Goal: Task Accomplishment & Management: Manage account settings

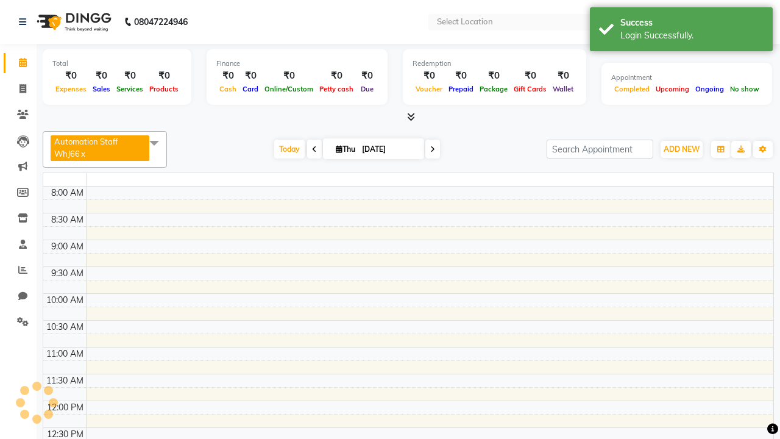
select select "en"
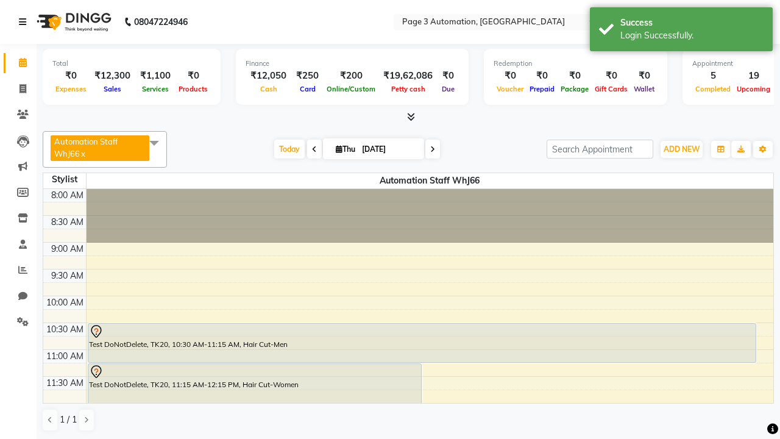
click at [25, 22] on icon at bounding box center [22, 22] width 7 height 9
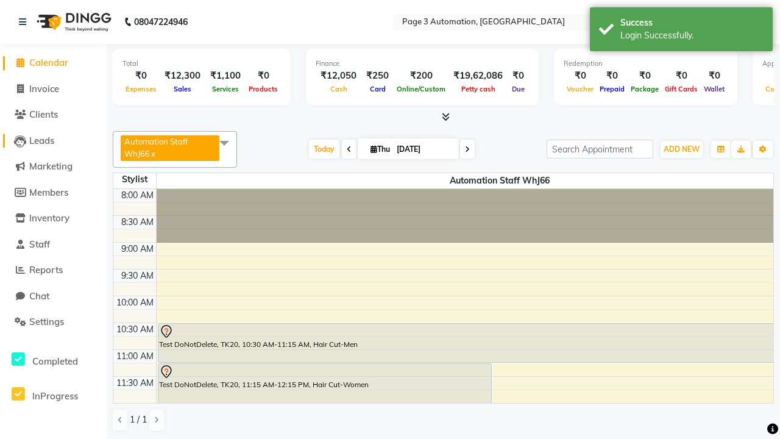
click at [53, 140] on span "Leads" at bounding box center [41, 141] width 25 height 12
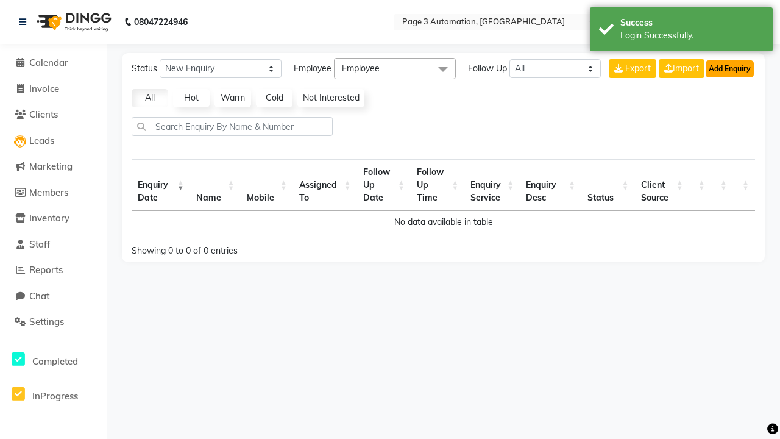
click at [729, 68] on button "Add Enquiry" at bounding box center [729, 68] width 48 height 17
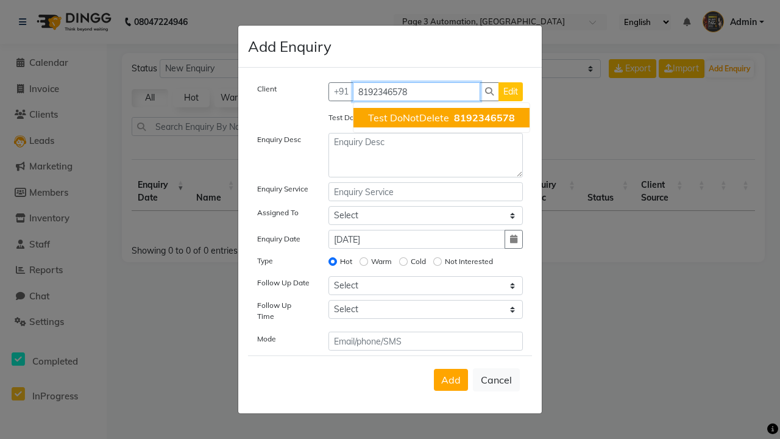
click at [441, 118] on span "Test DoNotDelete" at bounding box center [408, 117] width 81 height 12
type input "8192346578"
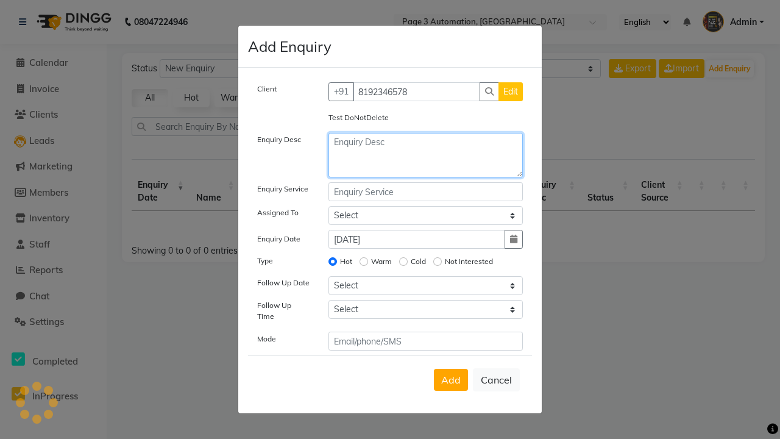
type textarea "Test Enquiry-RzmsL"
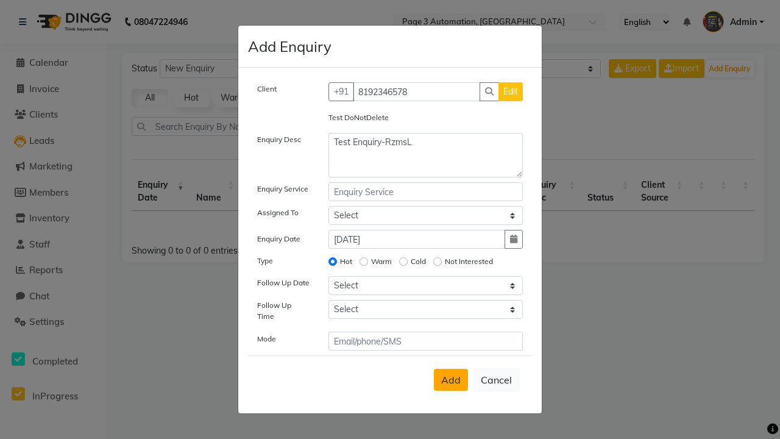
click at [451, 380] on span "Add" at bounding box center [450, 379] width 19 height 12
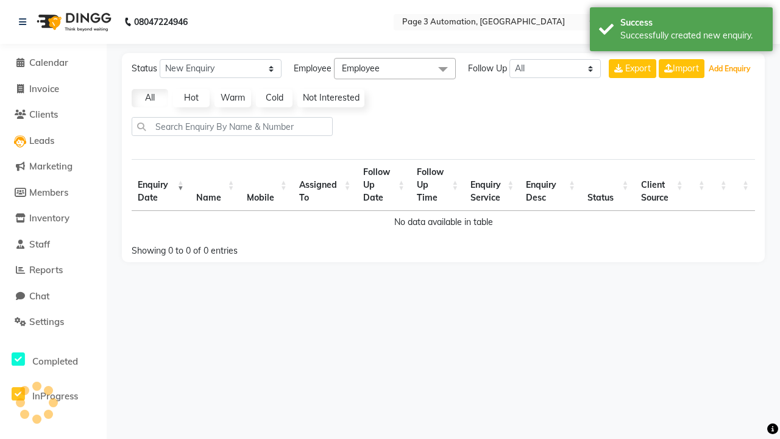
select select "10"
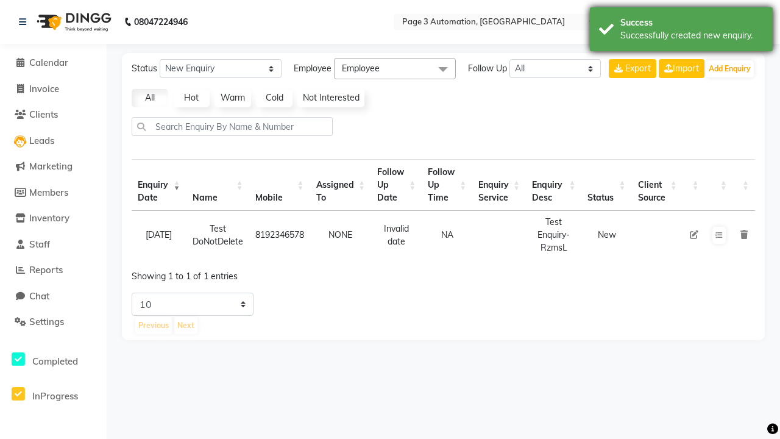
click at [681, 31] on div "Successfully created new enquiry." at bounding box center [691, 35] width 143 height 13
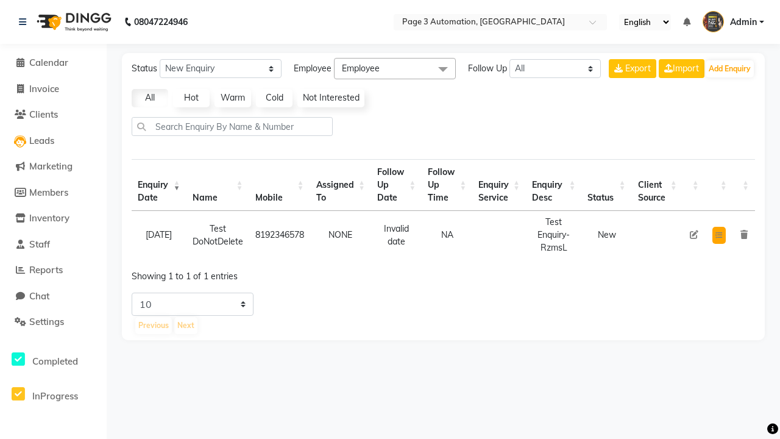
click at [718, 235] on icon at bounding box center [718, 235] width 7 height 7
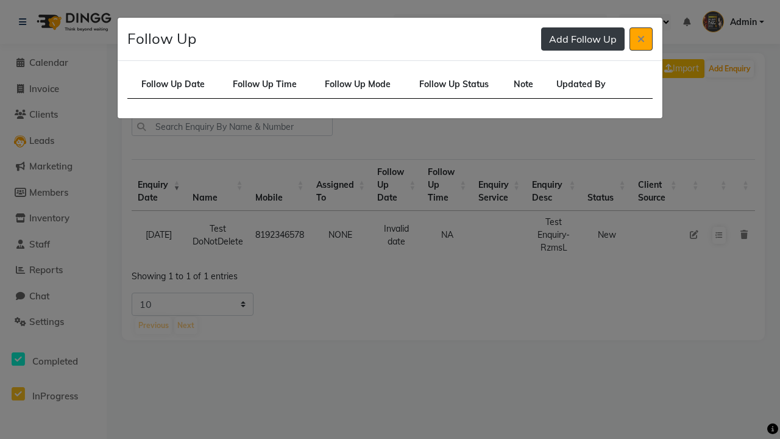
click at [582, 39] on button "Add Follow Up" at bounding box center [582, 38] width 83 height 23
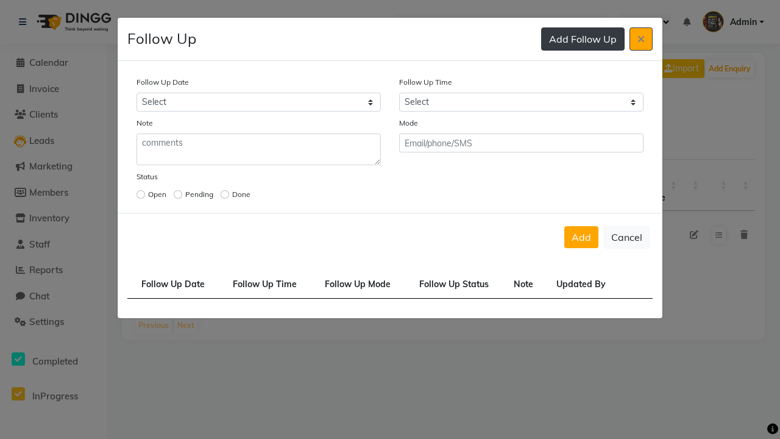
select select "2025-10-02"
select select "420"
click at [141, 194] on input "radio" at bounding box center [140, 194] width 9 height 9
radio input "true"
click at [581, 237] on button "Add" at bounding box center [581, 237] width 34 height 22
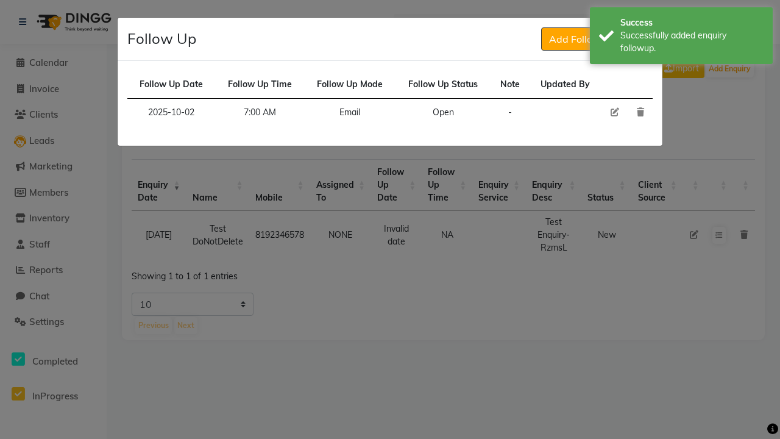
click at [681, 37] on div "Successfully added enquiry followup." at bounding box center [691, 42] width 143 height 26
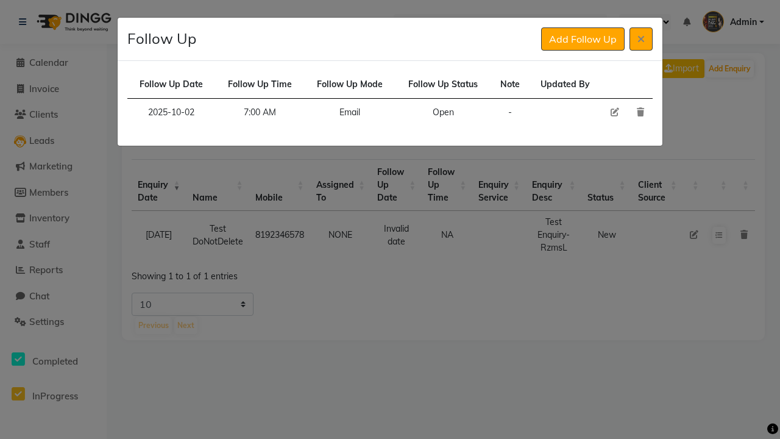
click at [614, 112] on icon at bounding box center [614, 112] width 9 height 9
select select "2025-10-02"
select select "420"
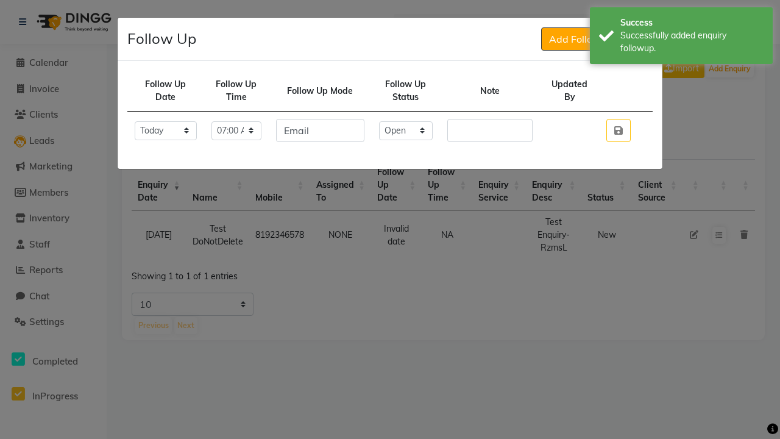
select select "Done"
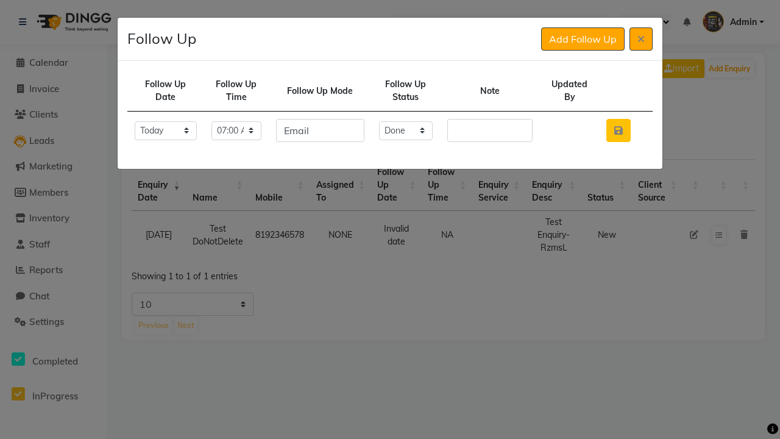
click at [618, 130] on icon "button" at bounding box center [618, 131] width 9 height 10
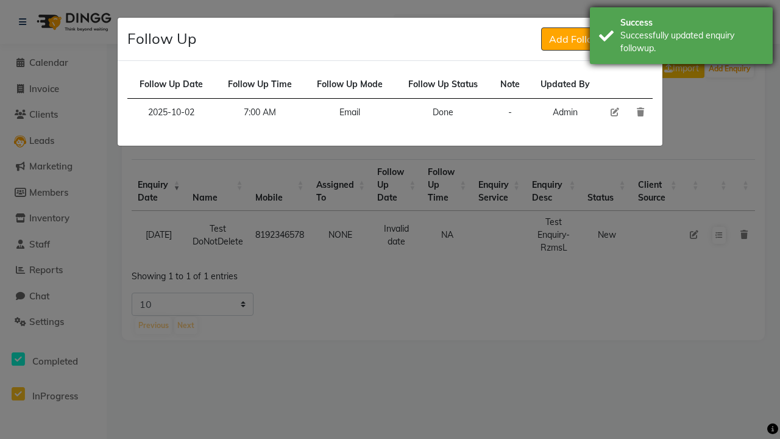
click at [681, 37] on div "Successfully updated enquiry followup." at bounding box center [691, 42] width 143 height 26
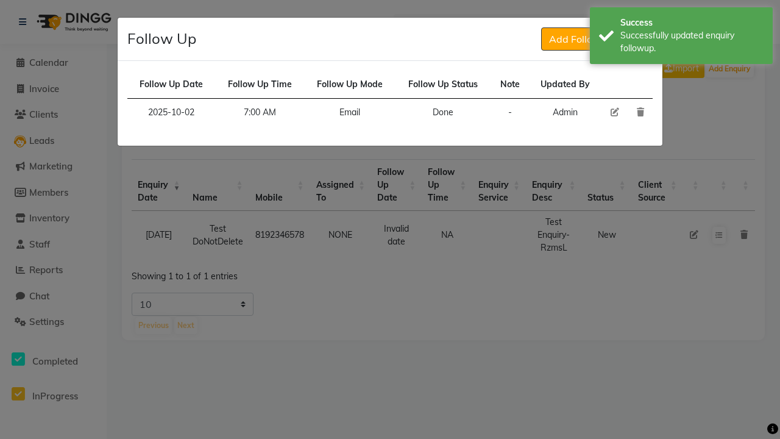
click at [641, 39] on icon at bounding box center [640, 39] width 7 height 10
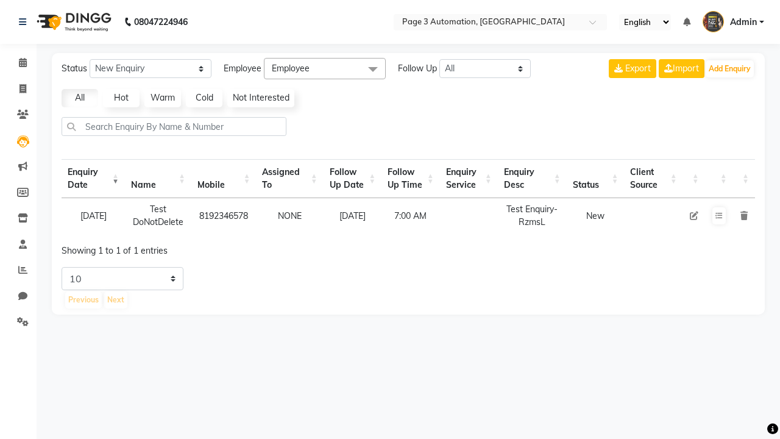
select select "10"
click at [718, 216] on icon at bounding box center [718, 215] width 7 height 7
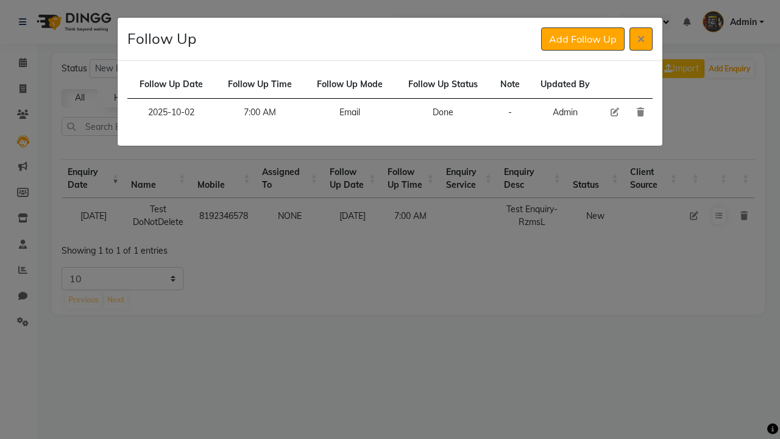
click at [640, 112] on icon at bounding box center [640, 112] width 7 height 9
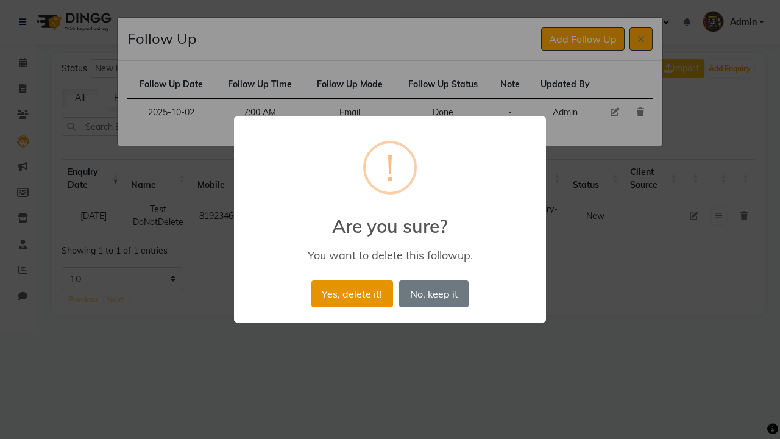
click at [352, 293] on button "Yes, delete it!" at bounding box center [352, 293] width 82 height 27
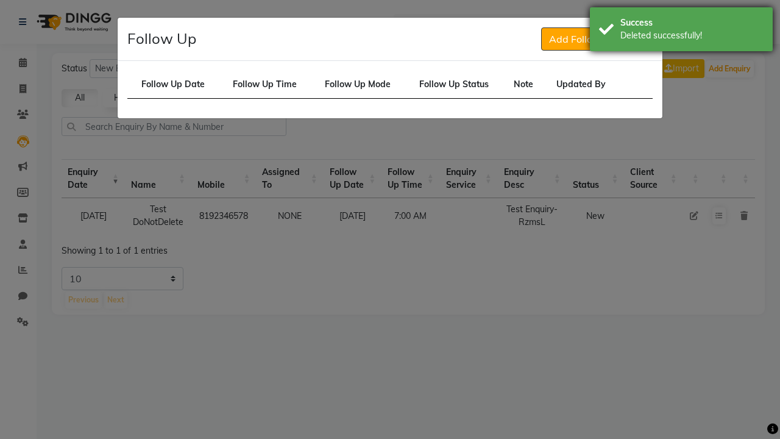
click at [681, 31] on div "Deleted successfully!" at bounding box center [691, 35] width 143 height 13
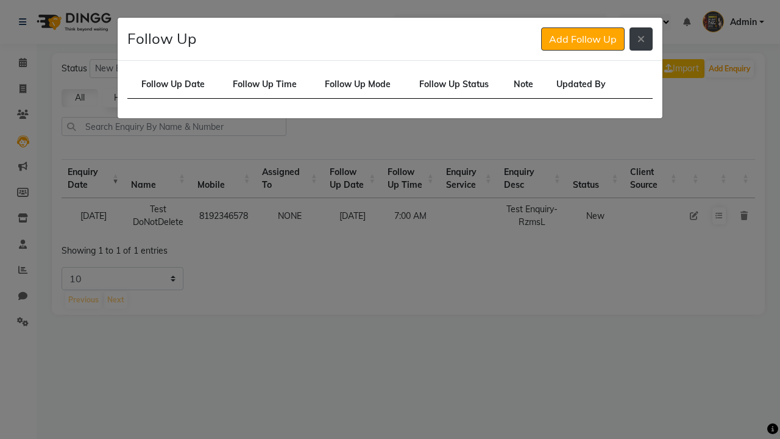
click at [641, 39] on icon at bounding box center [640, 39] width 7 height 10
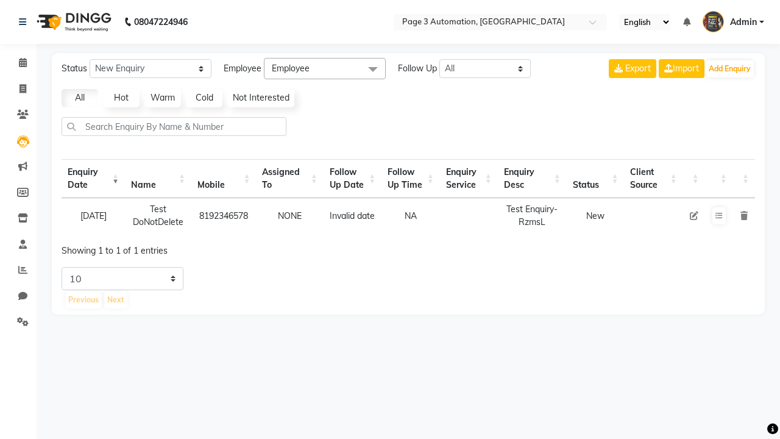
select select "10"
click at [743, 215] on icon at bounding box center [743, 215] width 7 height 9
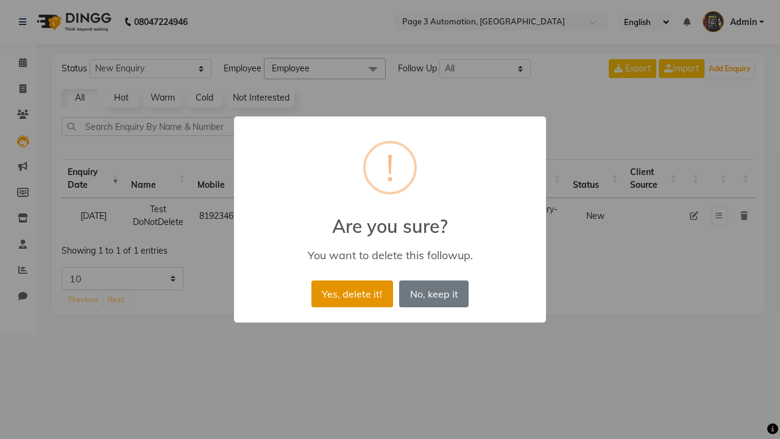
click at [352, 293] on button "Yes, delete it!" at bounding box center [352, 293] width 82 height 27
